Goal: Task Accomplishment & Management: Complete application form

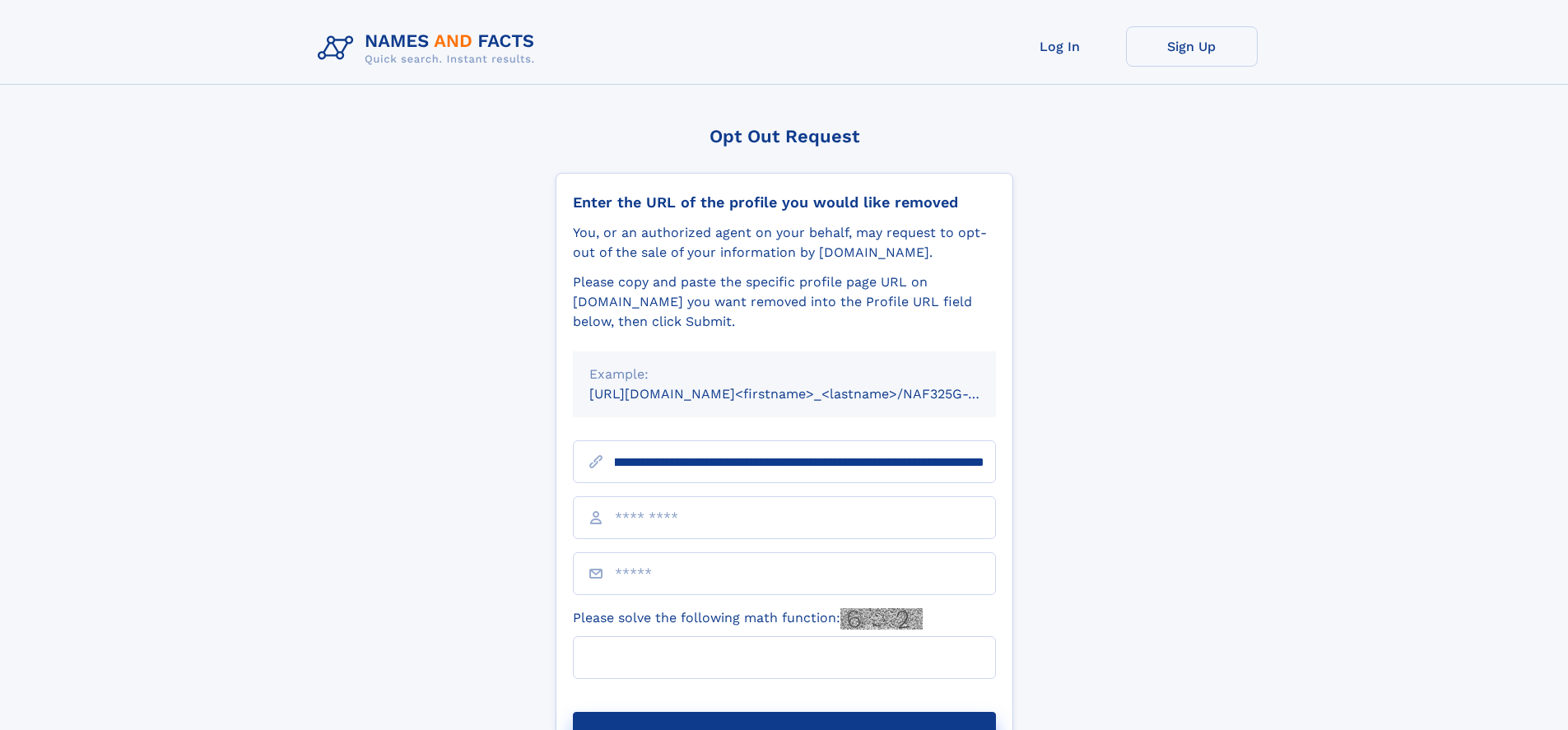
scroll to position [0, 186]
type input "**********"
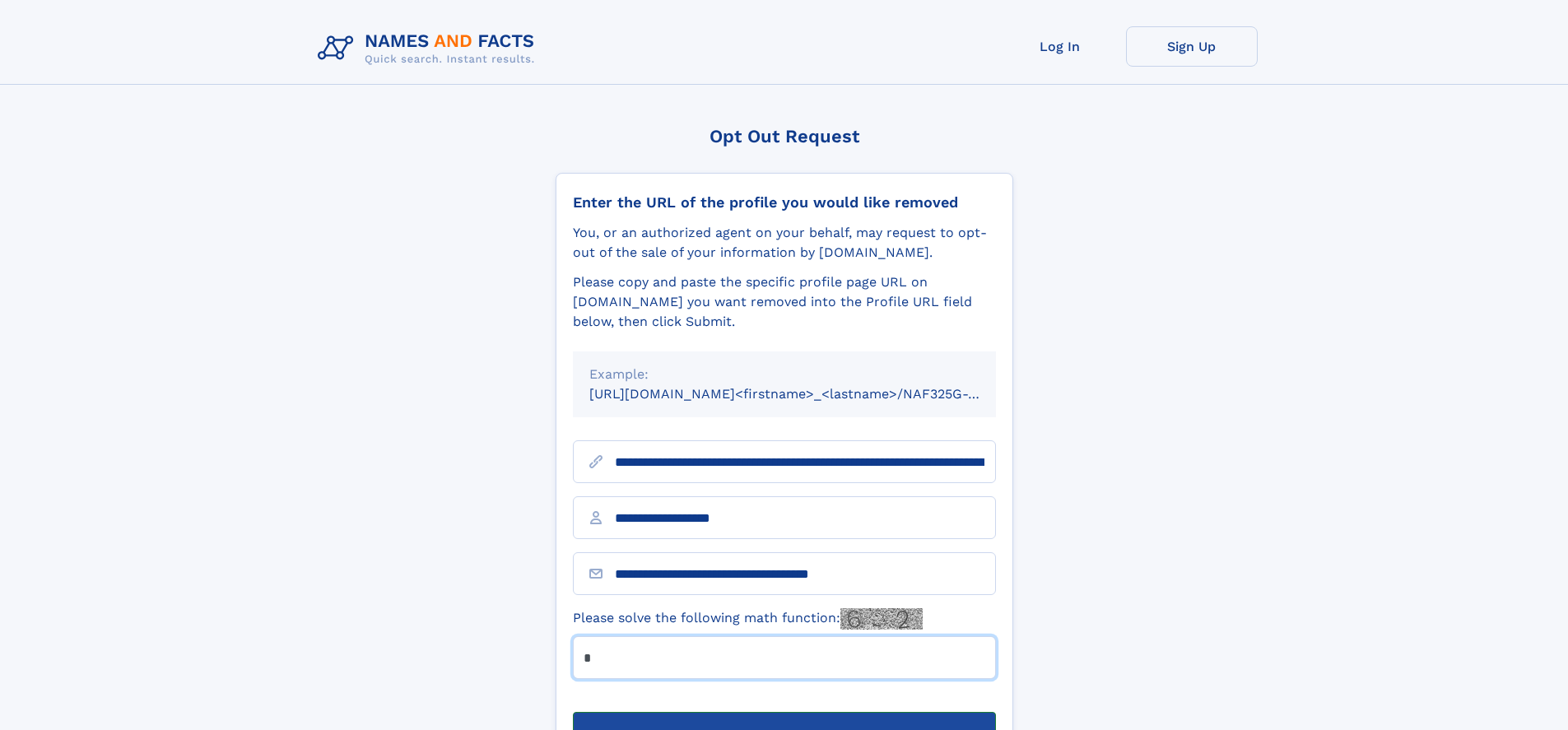
type input "*"
click at [784, 711] on button "Submit Opt Out Request" at bounding box center [784, 737] width 423 height 52
